Goal: Go to known website: Access a specific website the user already knows

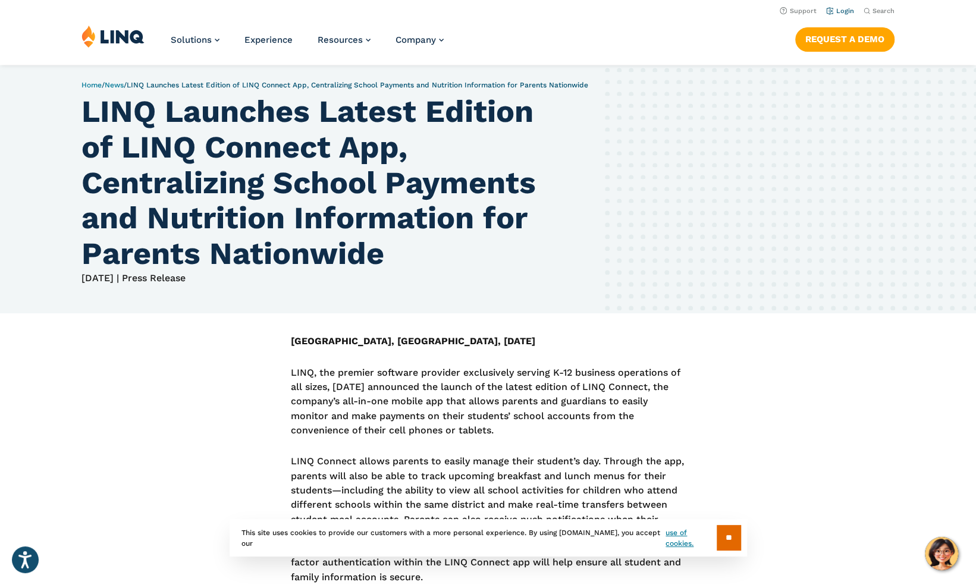
click at [846, 13] on link "Login" at bounding box center [840, 11] width 28 height 8
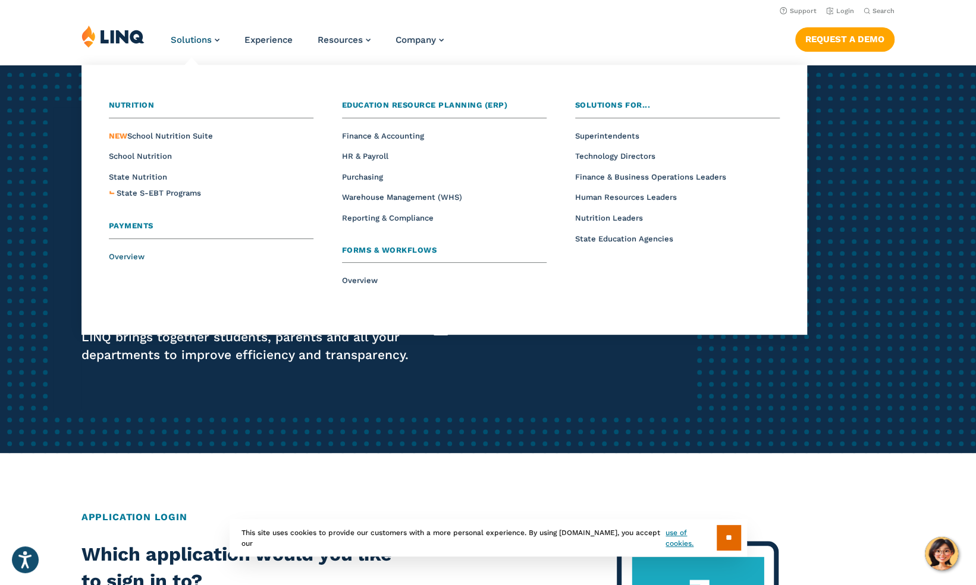
click at [123, 257] on span "Overview" at bounding box center [127, 256] width 36 height 9
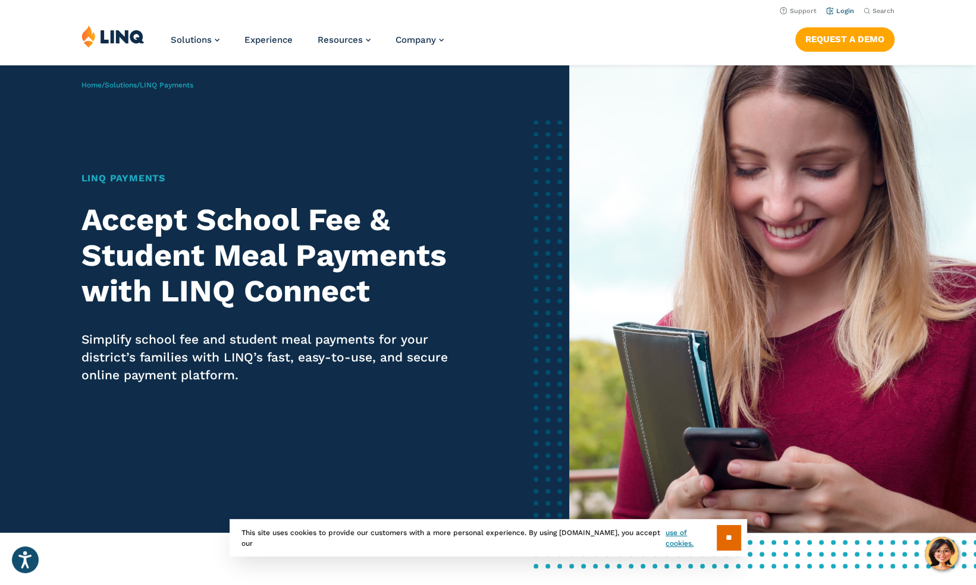
click at [847, 11] on link "Login" at bounding box center [840, 11] width 28 height 8
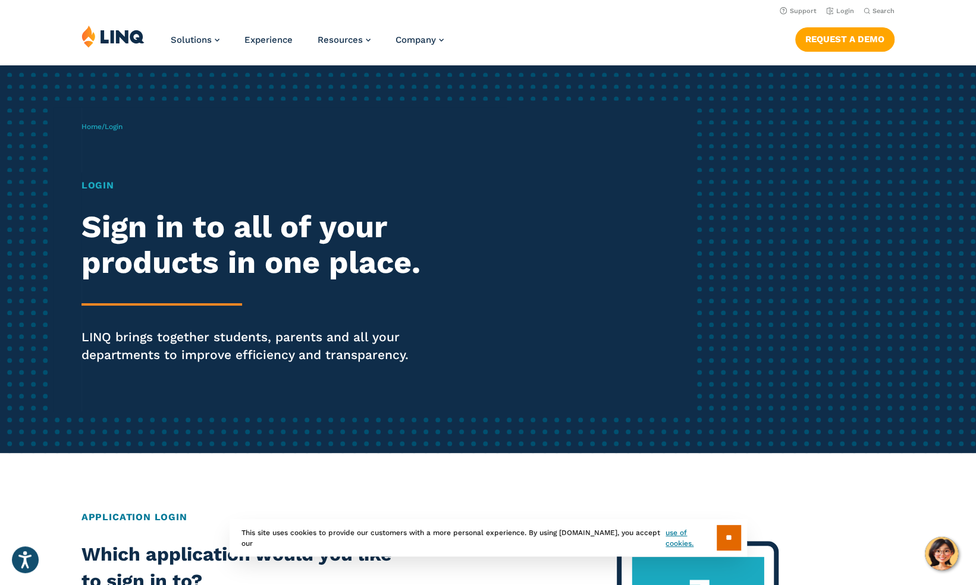
click at [94, 188] on h1 "Login" at bounding box center [269, 185] width 376 height 14
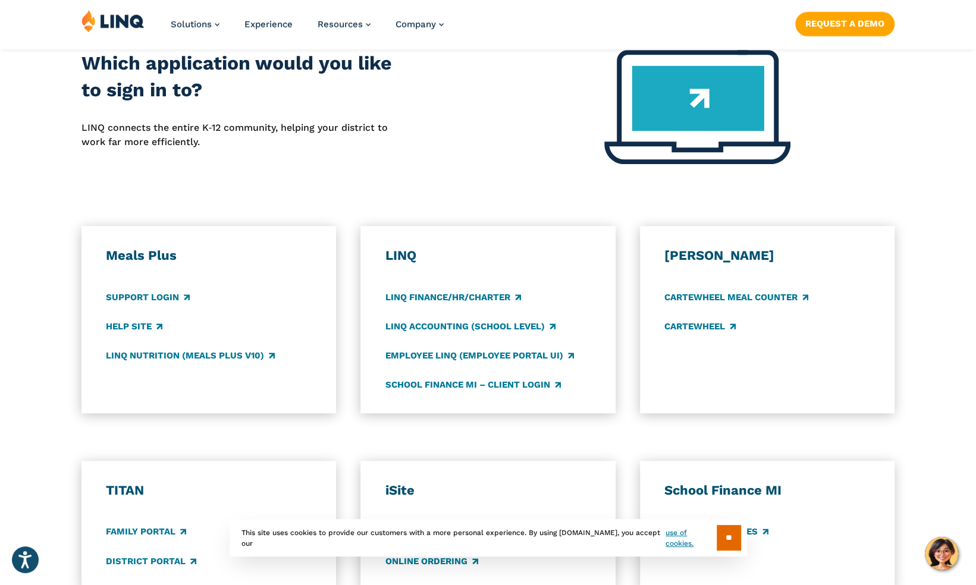
scroll to position [492, 0]
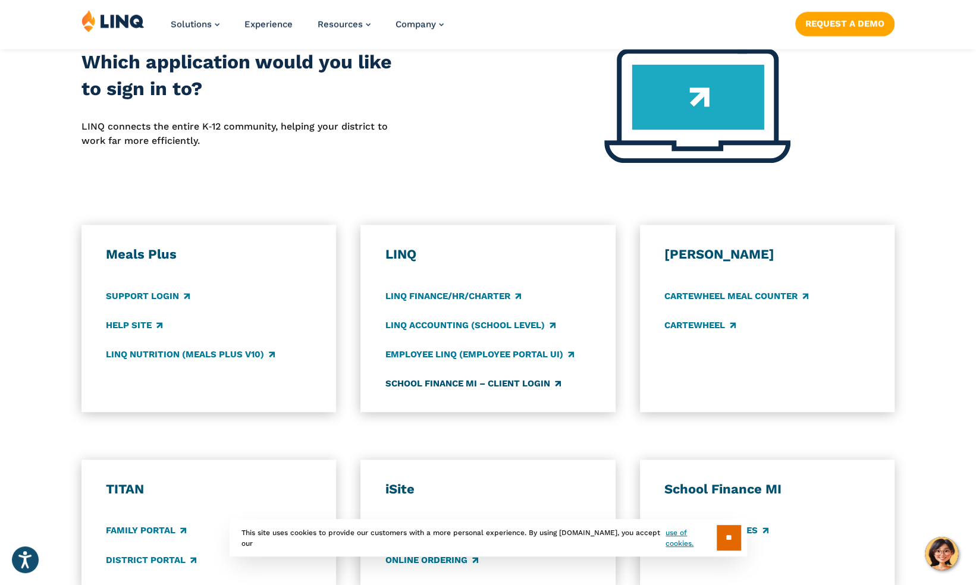
click at [517, 383] on link "School Finance MI – Client Login" at bounding box center [472, 383] width 175 height 13
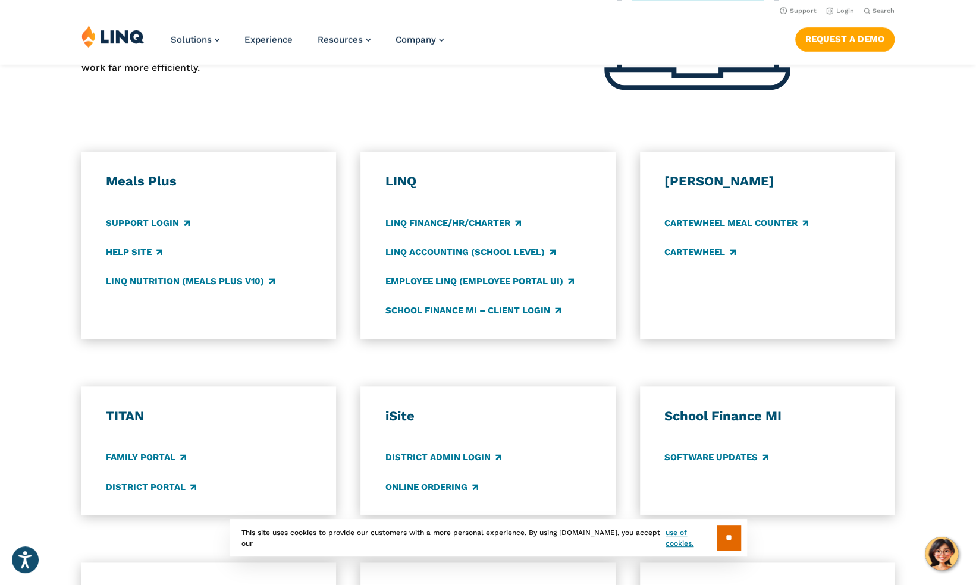
scroll to position [536, 0]
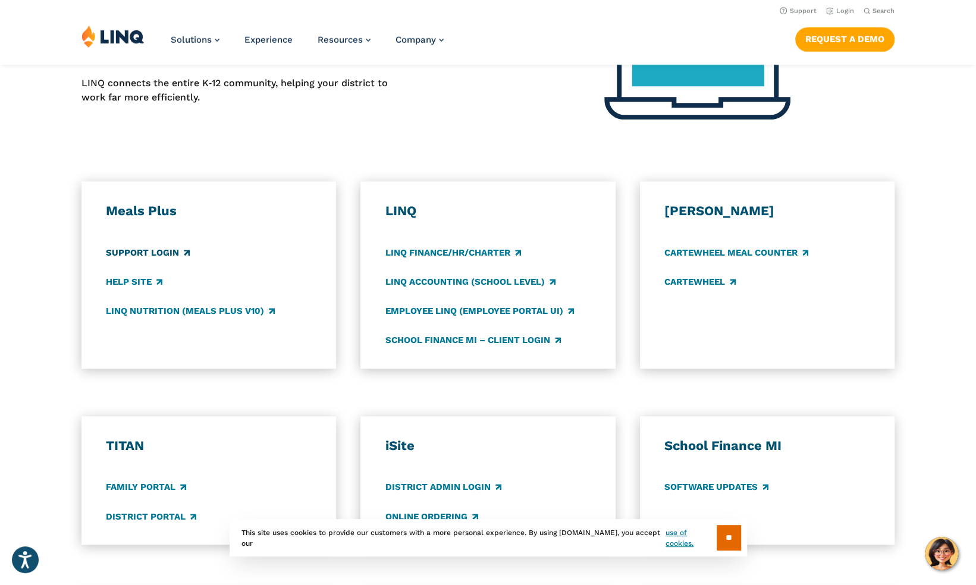
click at [136, 252] on link "Support Login" at bounding box center [148, 252] width 84 height 13
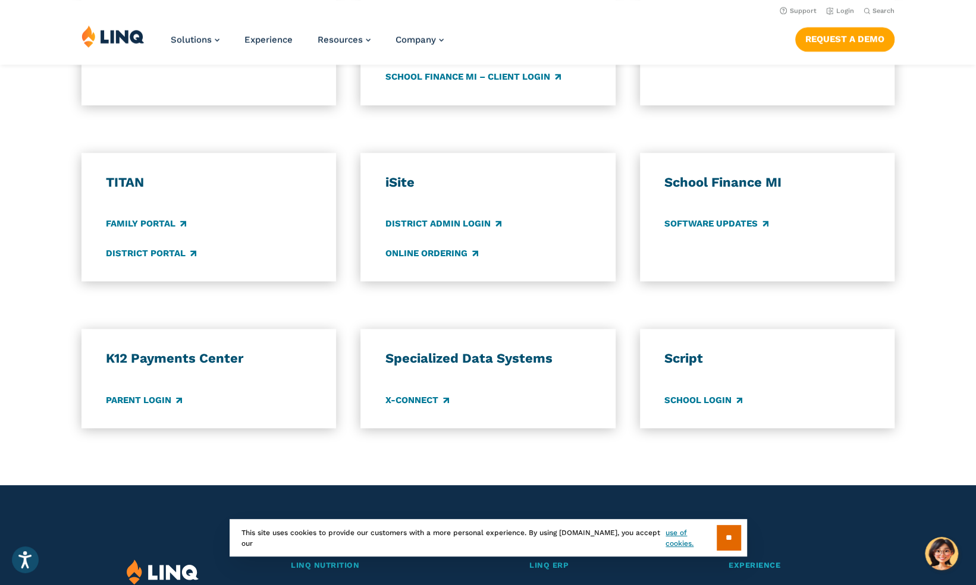
scroll to position [798, 0]
